Goal: Information Seeking & Learning: Find specific page/section

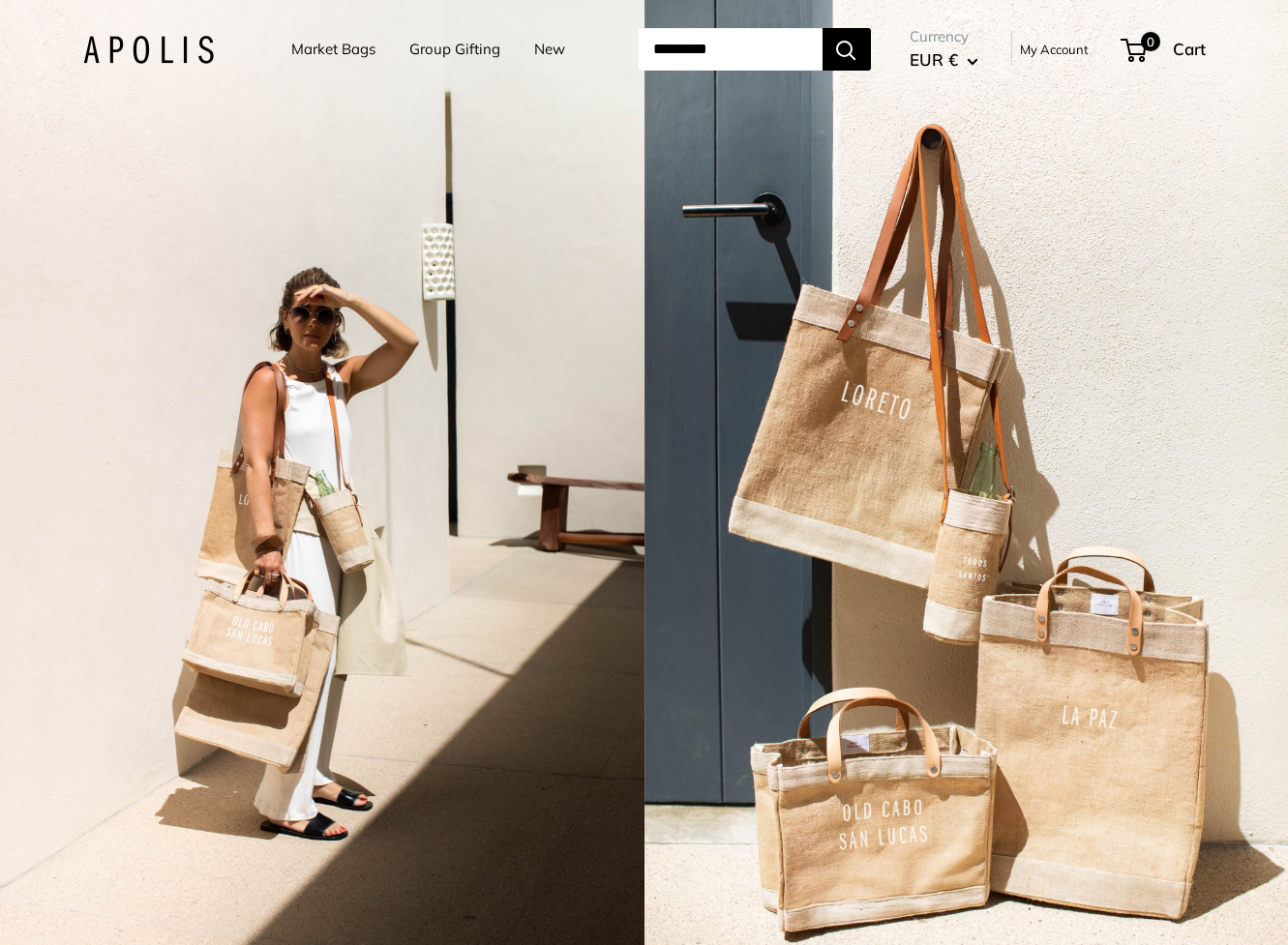
click at [742, 57] on input "Search..." at bounding box center [730, 49] width 184 height 43
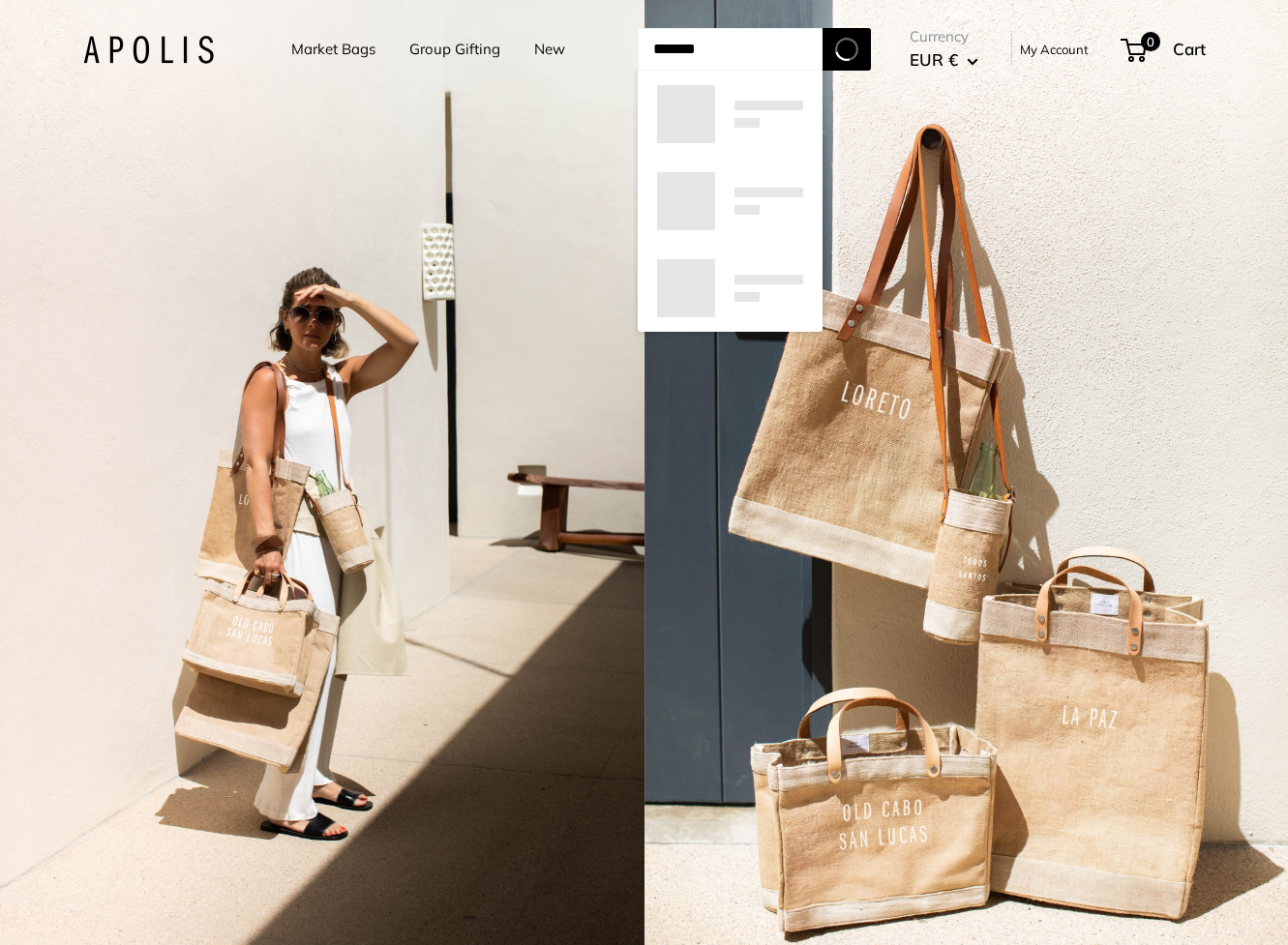
type input "*******"
click at [822, 28] on button "Search" at bounding box center [846, 49] width 49 height 43
